Goal: Navigation & Orientation: Find specific page/section

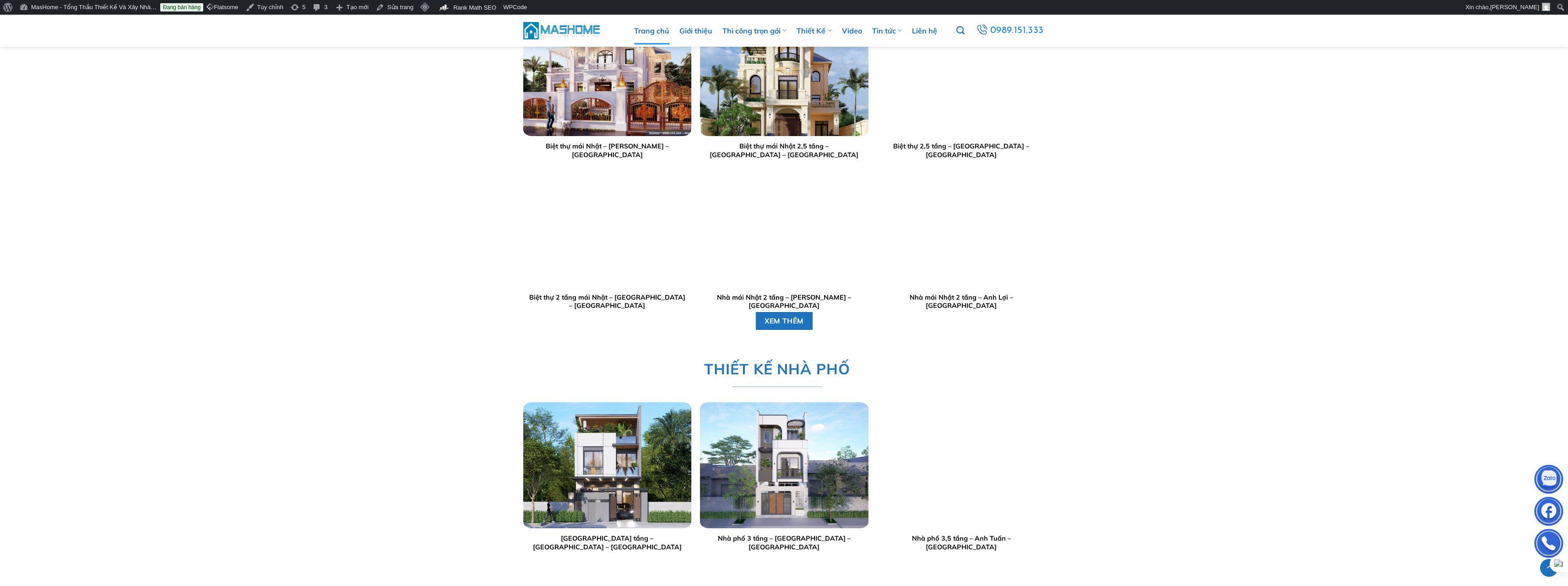
scroll to position [1845, 0]
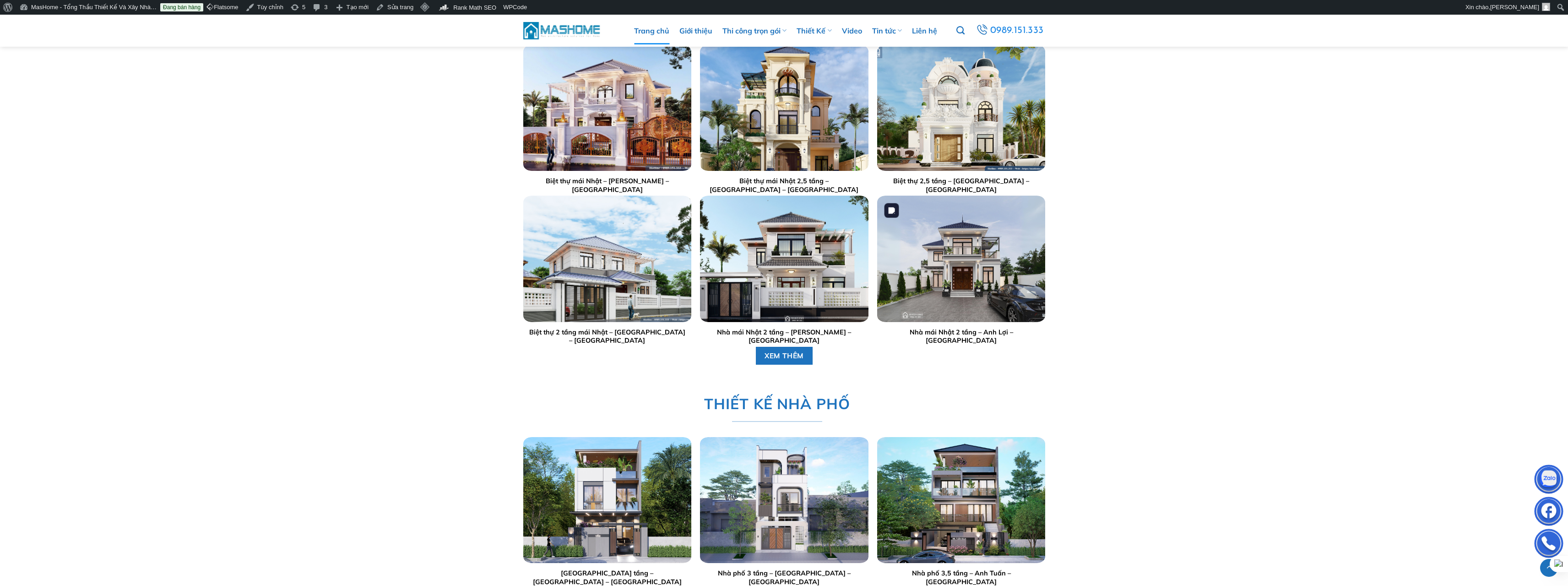
drag, startPoint x: 953, startPoint y: 232, endPoint x: 968, endPoint y: 234, distance: 15.1
click at [954, 232] on div at bounding box center [961, 258] width 168 height 126
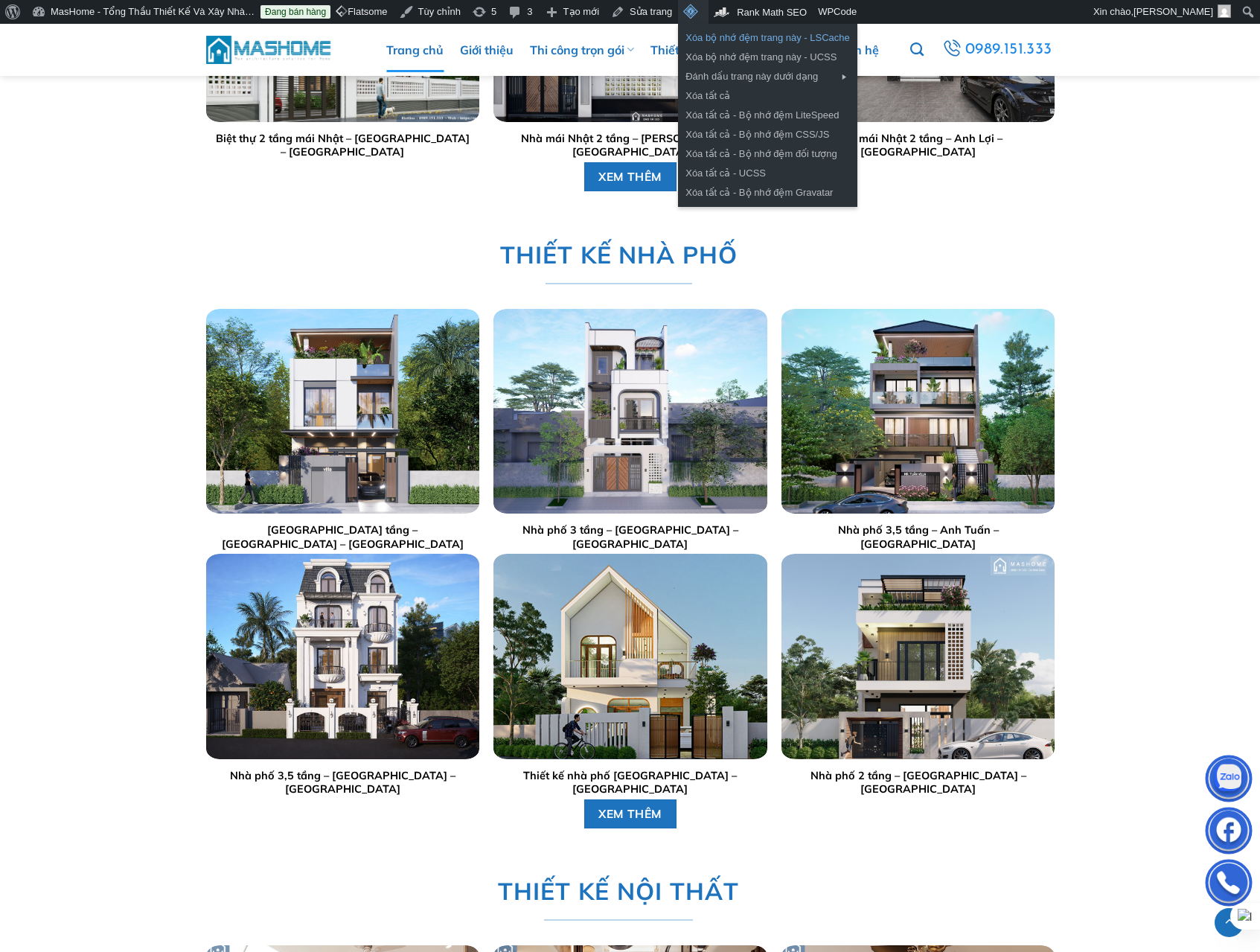
scroll to position [2682, 0]
click at [797, 39] on link "Xóa bộ nhớ đệm trang này - LSCache" at bounding box center [767, 39] width 179 height 20
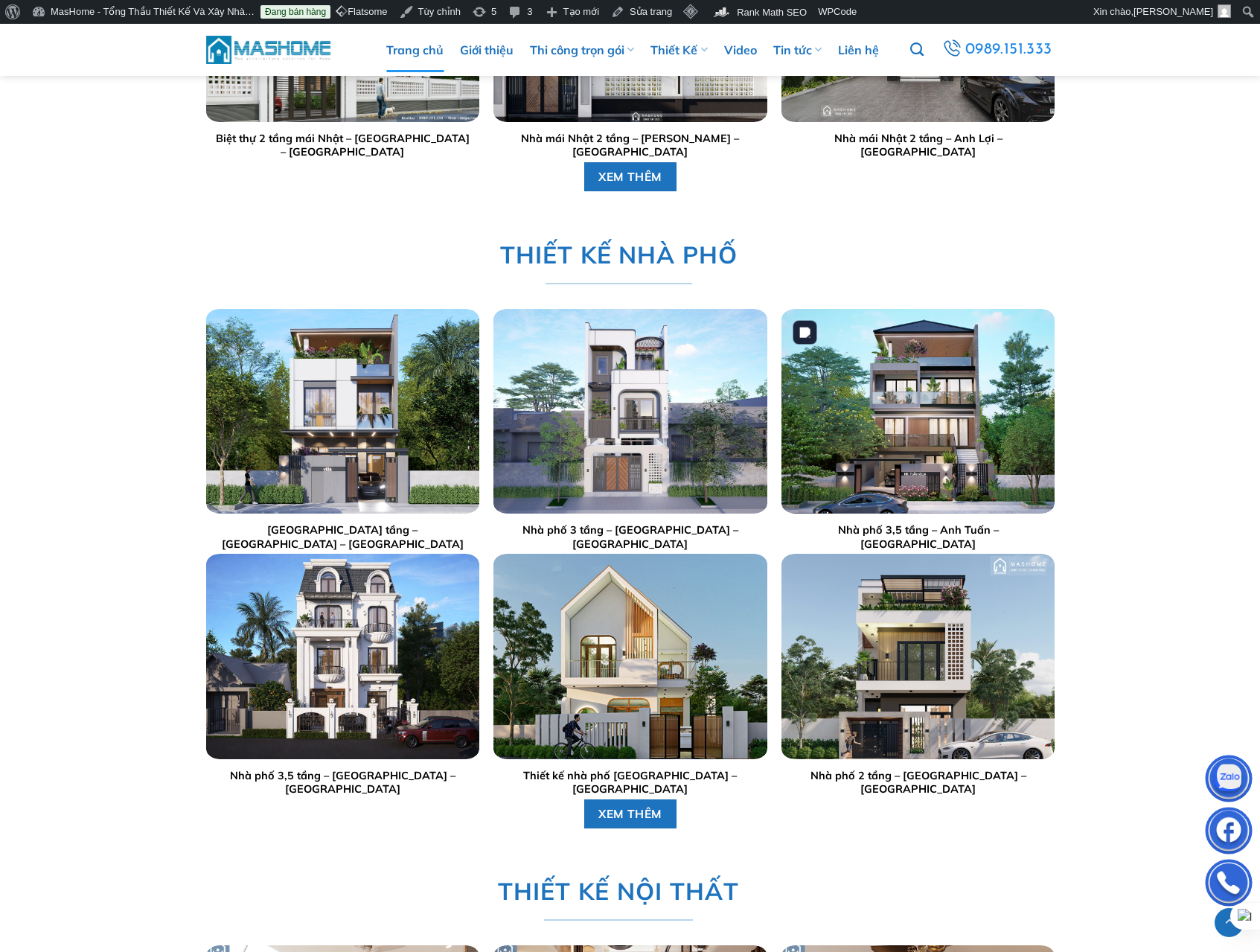
scroll to position [2681, 0]
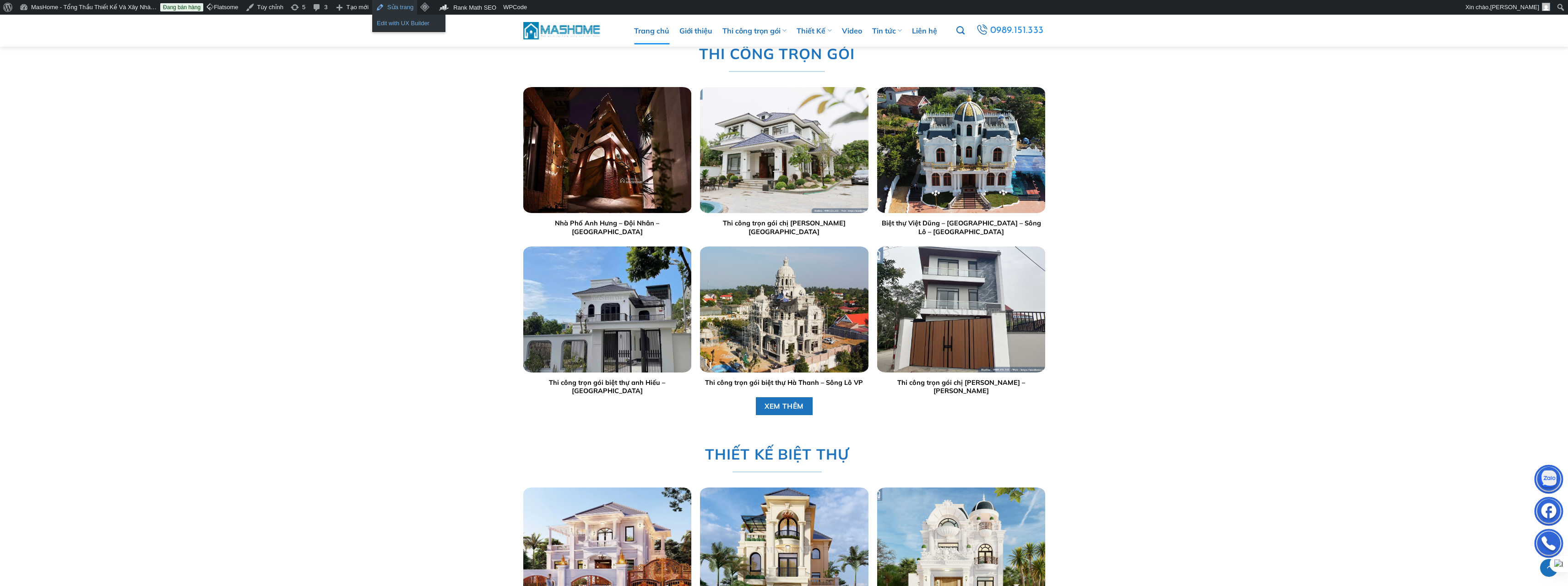
scroll to position [1403, 0]
click at [396, 26] on link "Edit with UX Builder" at bounding box center [408, 24] width 73 height 12
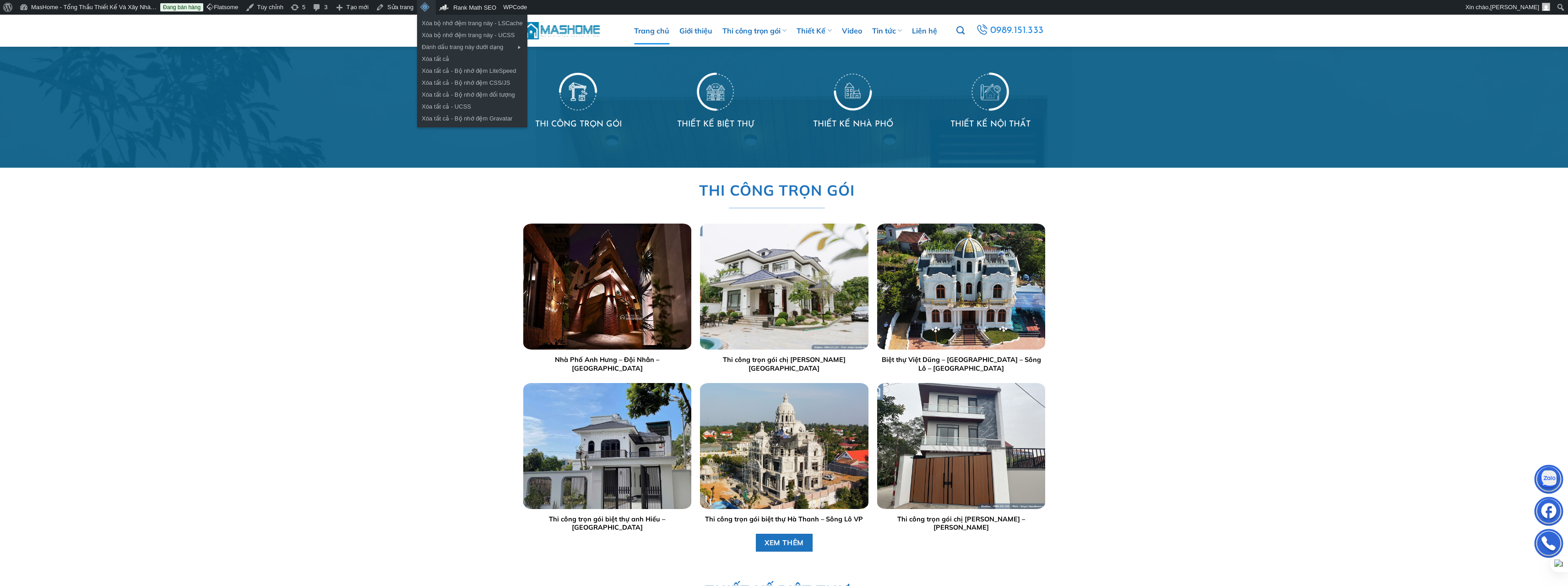
click at [420, 11] on span "Thanh công cụ" at bounding box center [424, 7] width 9 height 13
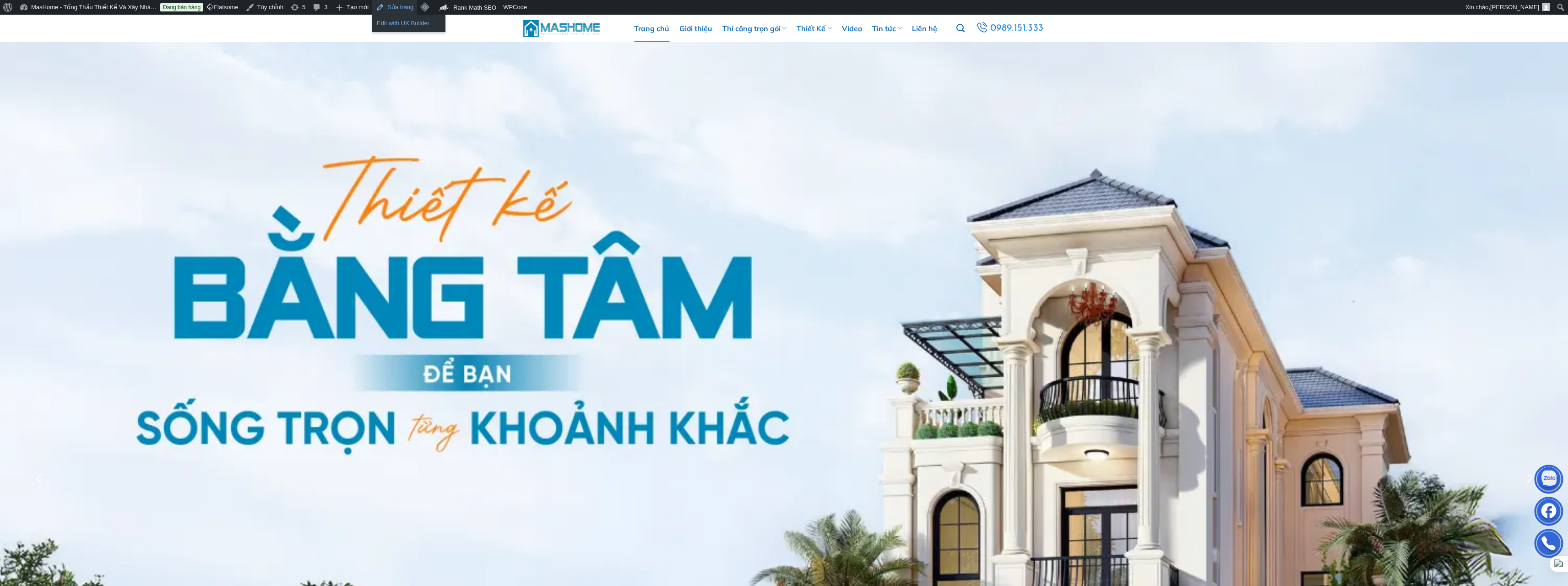
click at [401, 21] on link "Edit with UX Builder" at bounding box center [408, 24] width 73 height 12
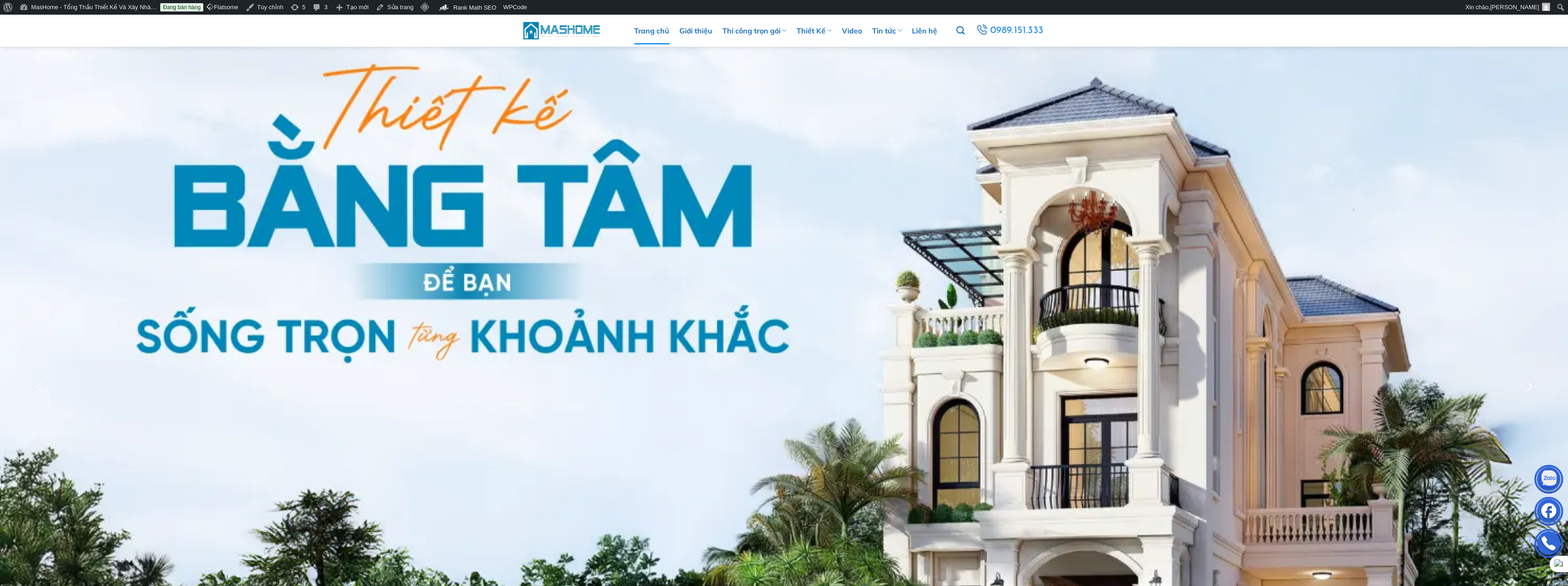
scroll to position [139, 0]
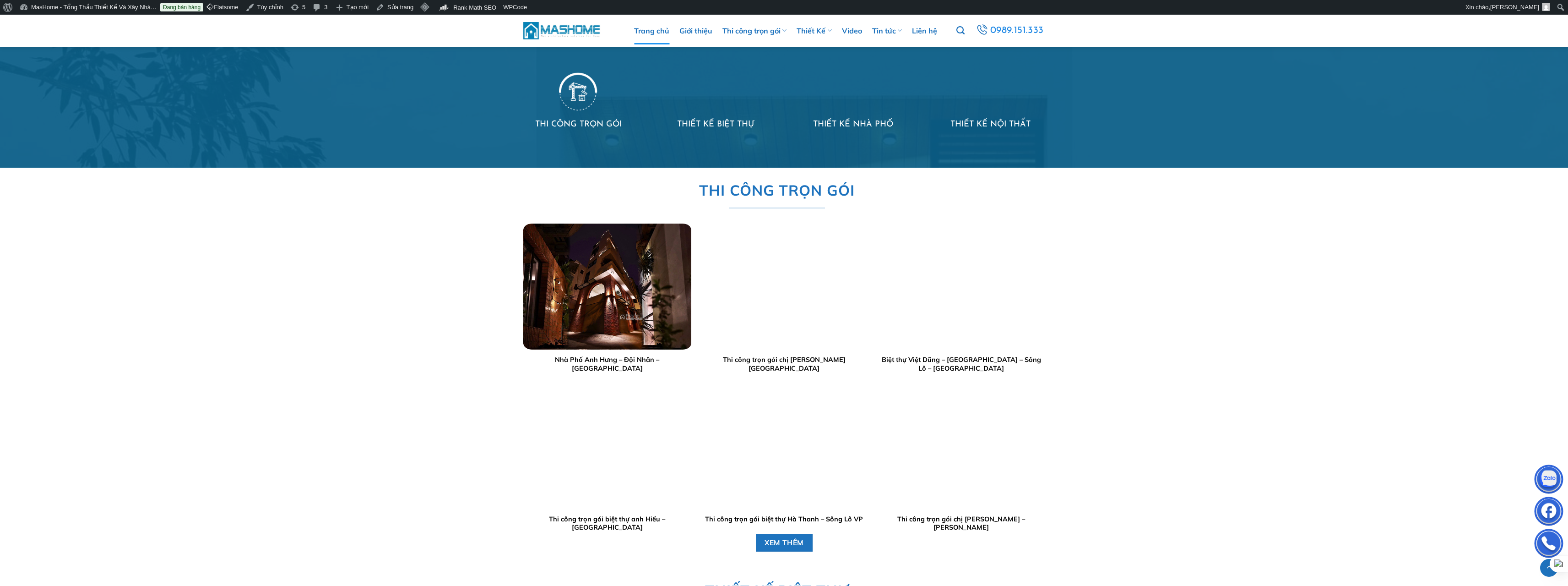
drag, startPoint x: 1572, startPoint y: 42, endPoint x: 1548, endPoint y: 184, distance: 144.0
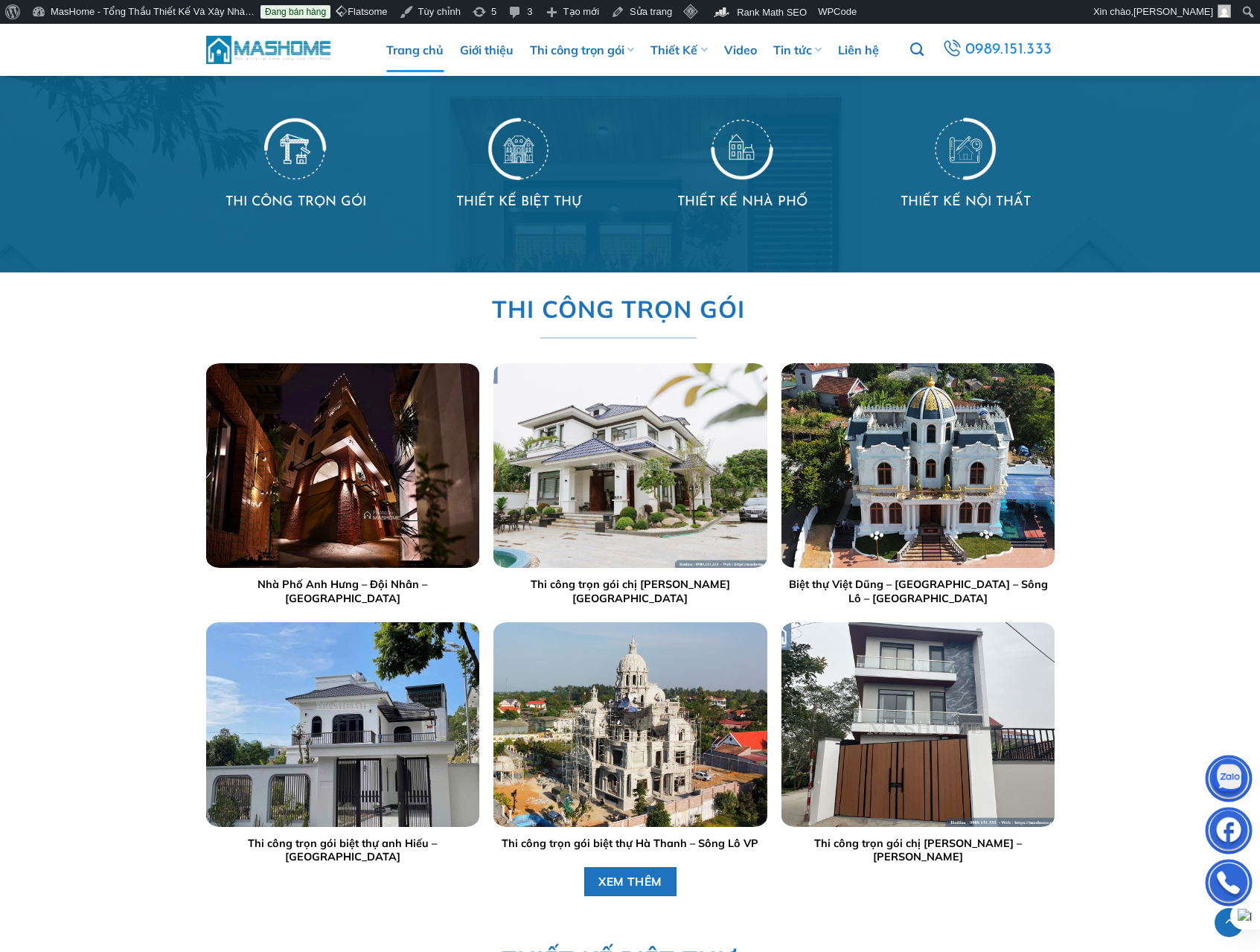
scroll to position [1340, 0]
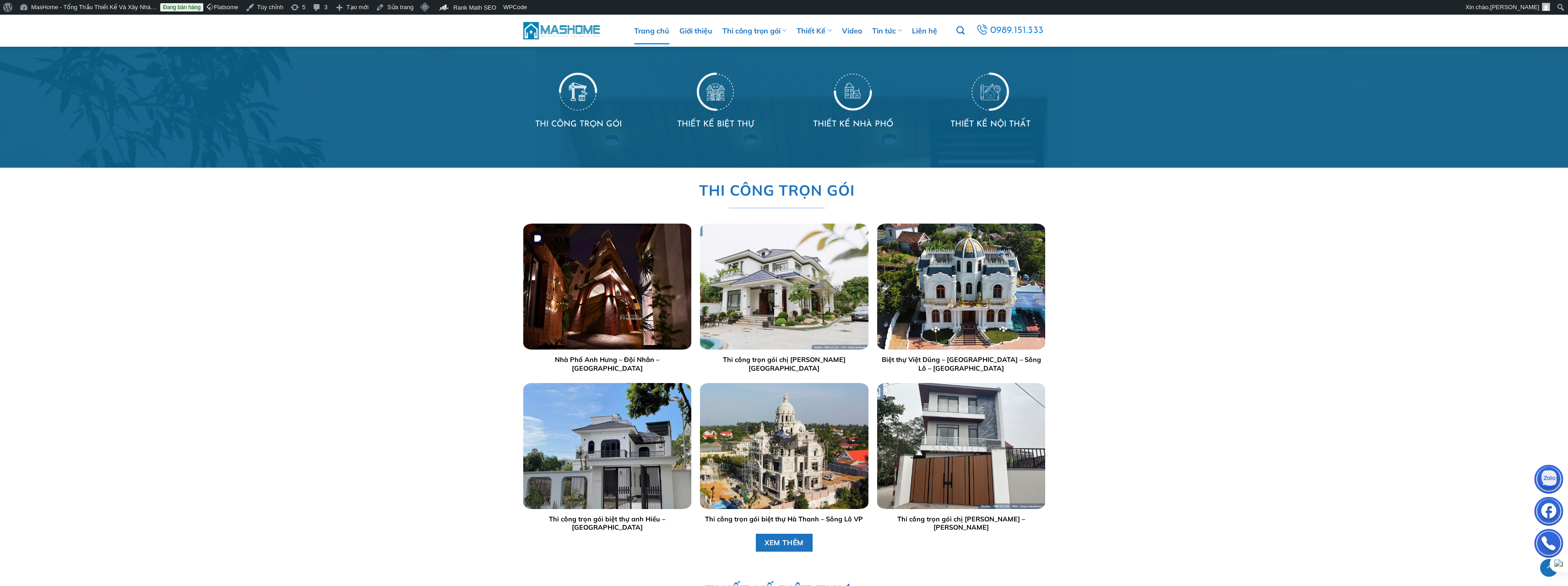
scroll to position [1265, 0]
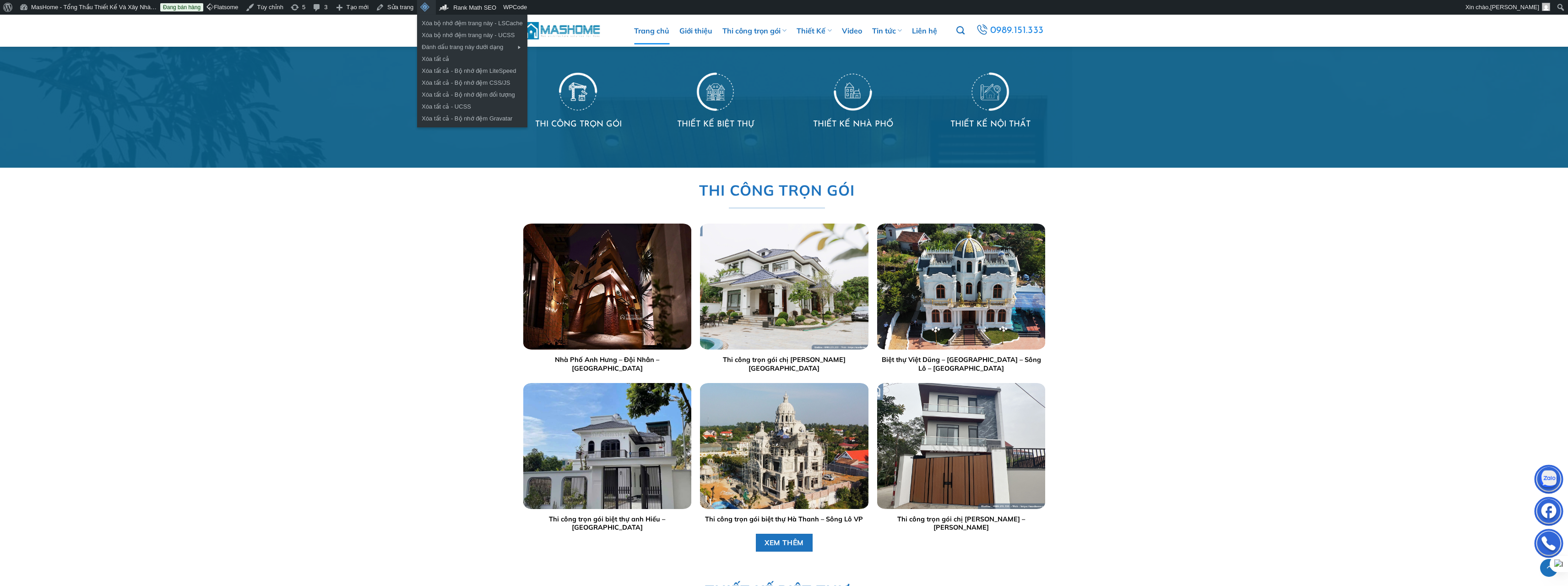
click at [420, 9] on span "Thanh công cụ" at bounding box center [424, 7] width 9 height 13
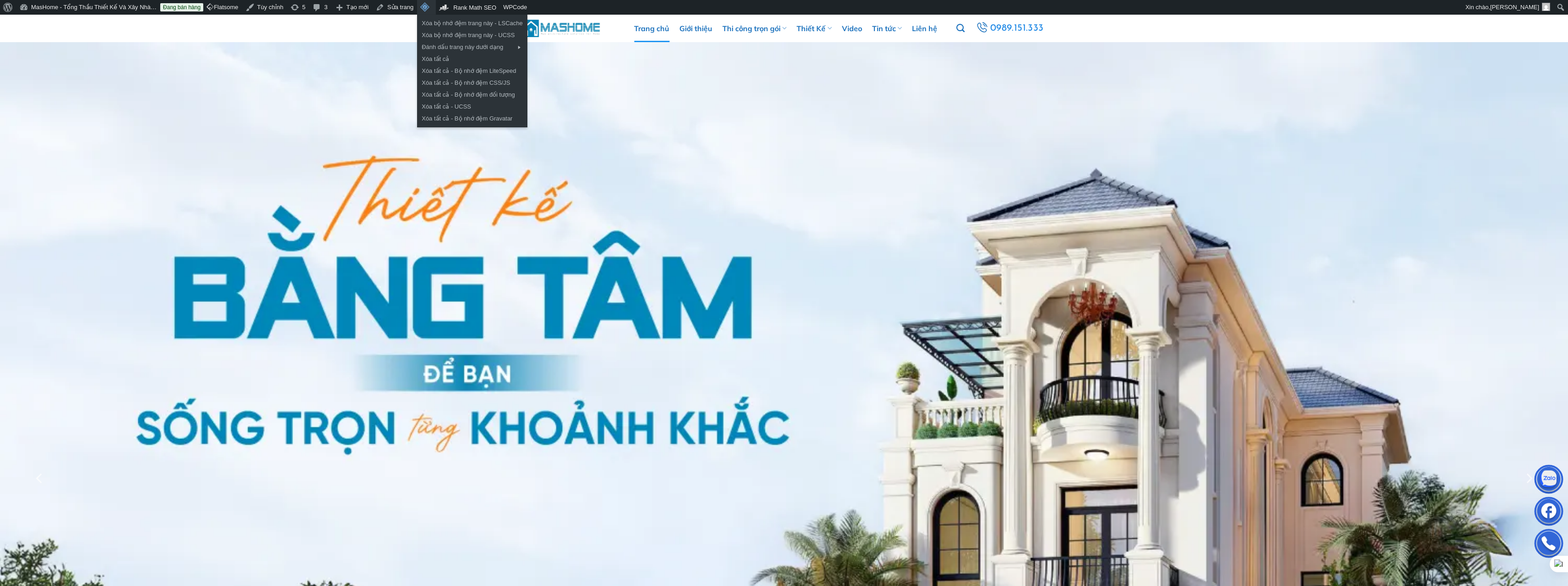
click at [420, 11] on span "Thanh công cụ" at bounding box center [424, 7] width 9 height 13
